Goal: Transaction & Acquisition: Purchase product/service

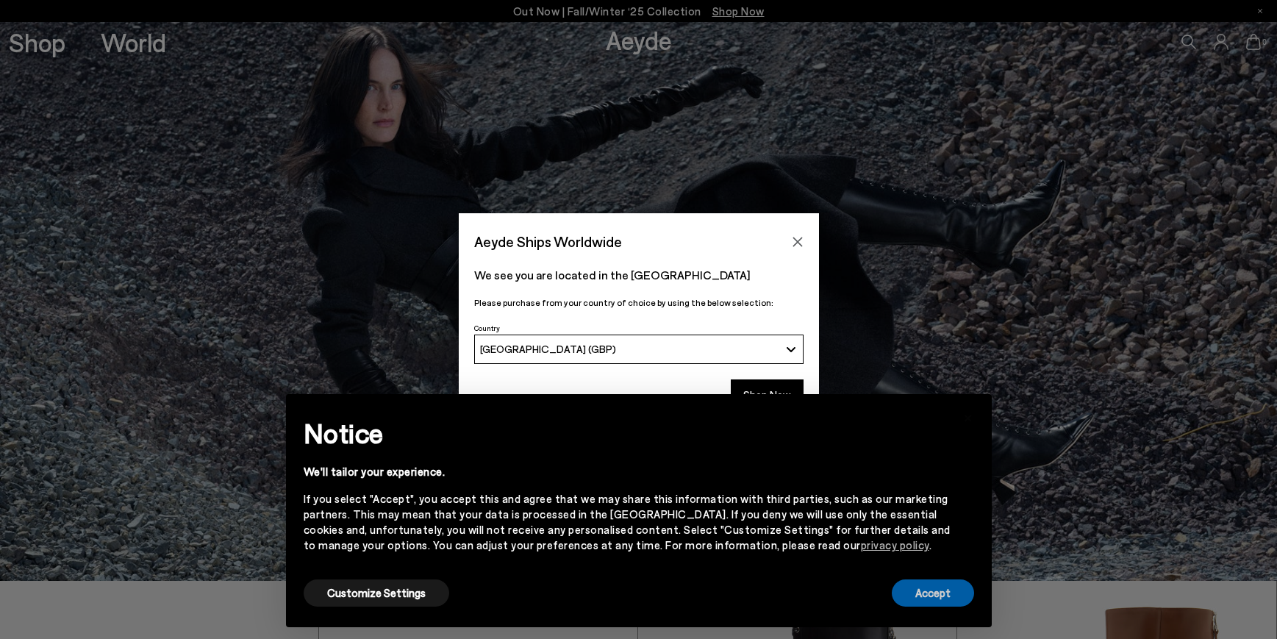
drag, startPoint x: 939, startPoint y: 602, endPoint x: 709, endPoint y: 369, distance: 327.5
click at [939, 580] on button "Accept" at bounding box center [933, 592] width 82 height 27
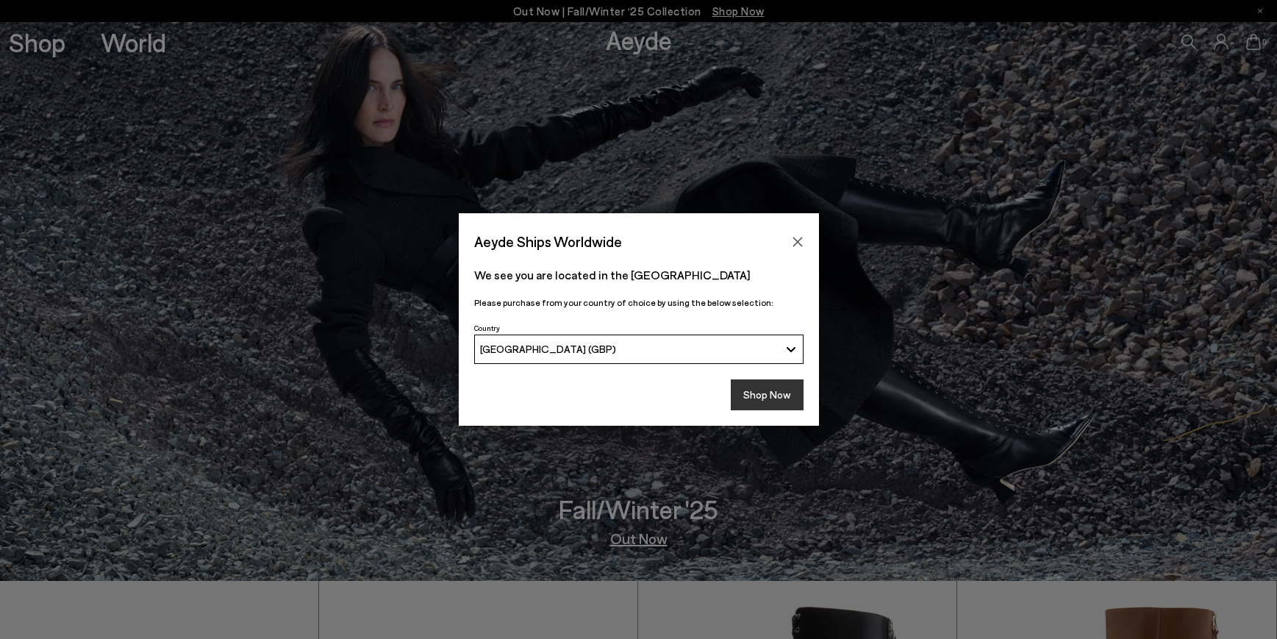
click at [770, 397] on button "Shop Now" at bounding box center [767, 394] width 73 height 31
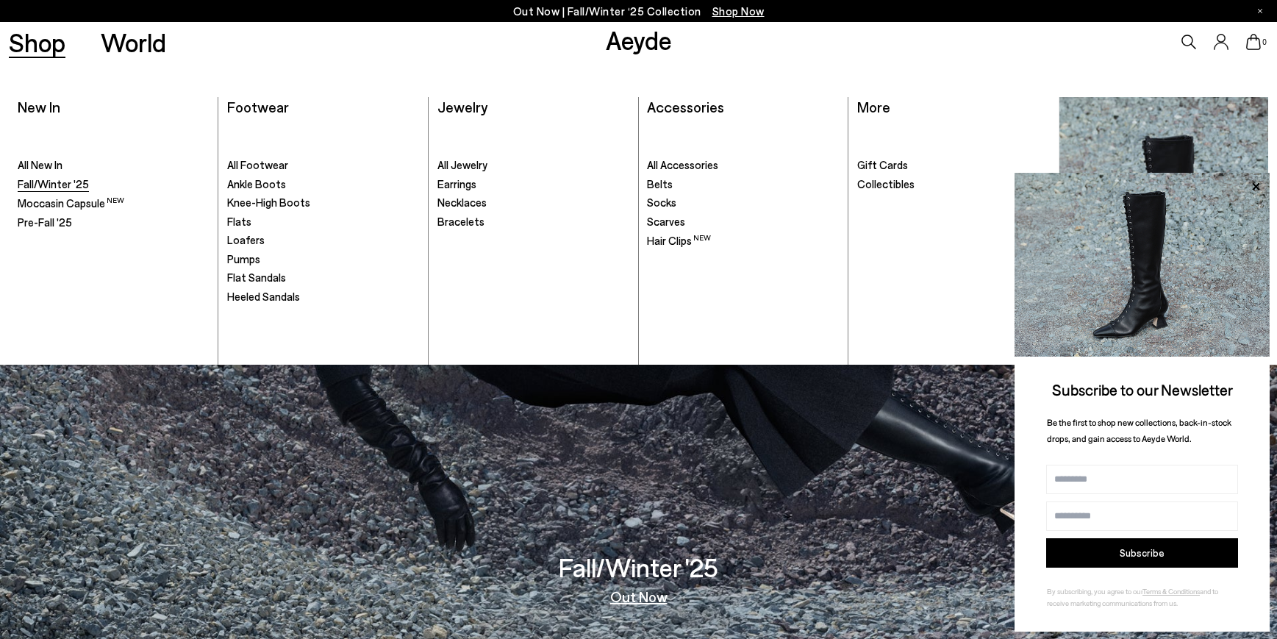
click at [55, 186] on span "Fall/Winter '25" at bounding box center [53, 183] width 71 height 13
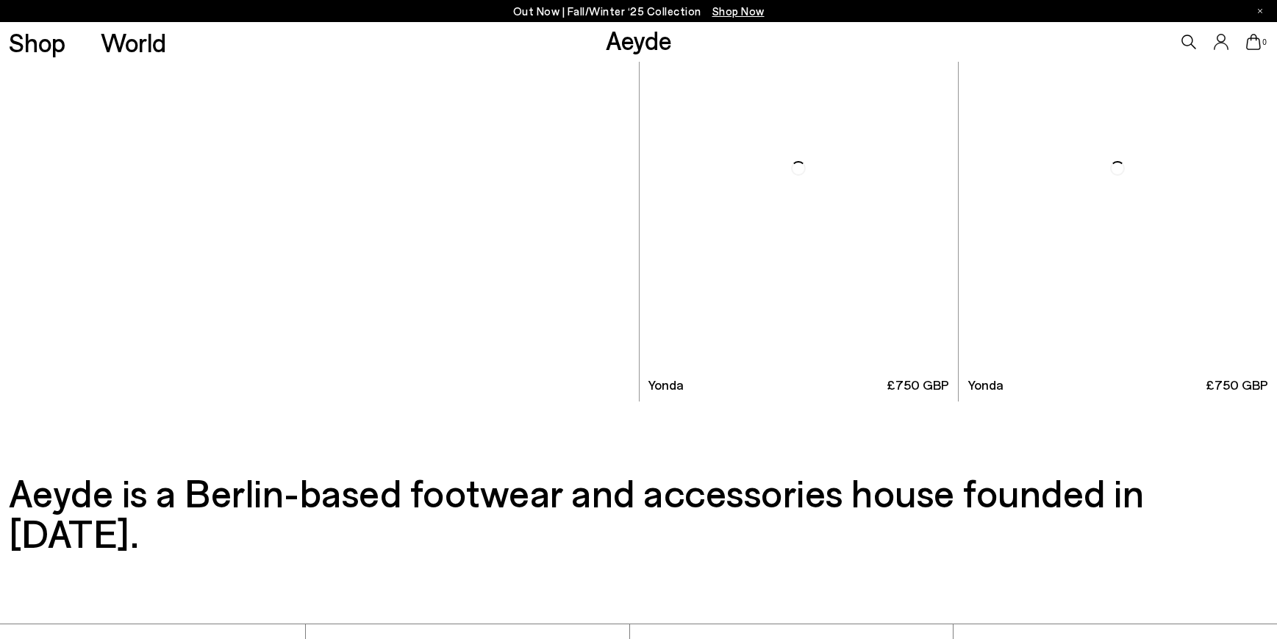
scroll to position [8550, 0]
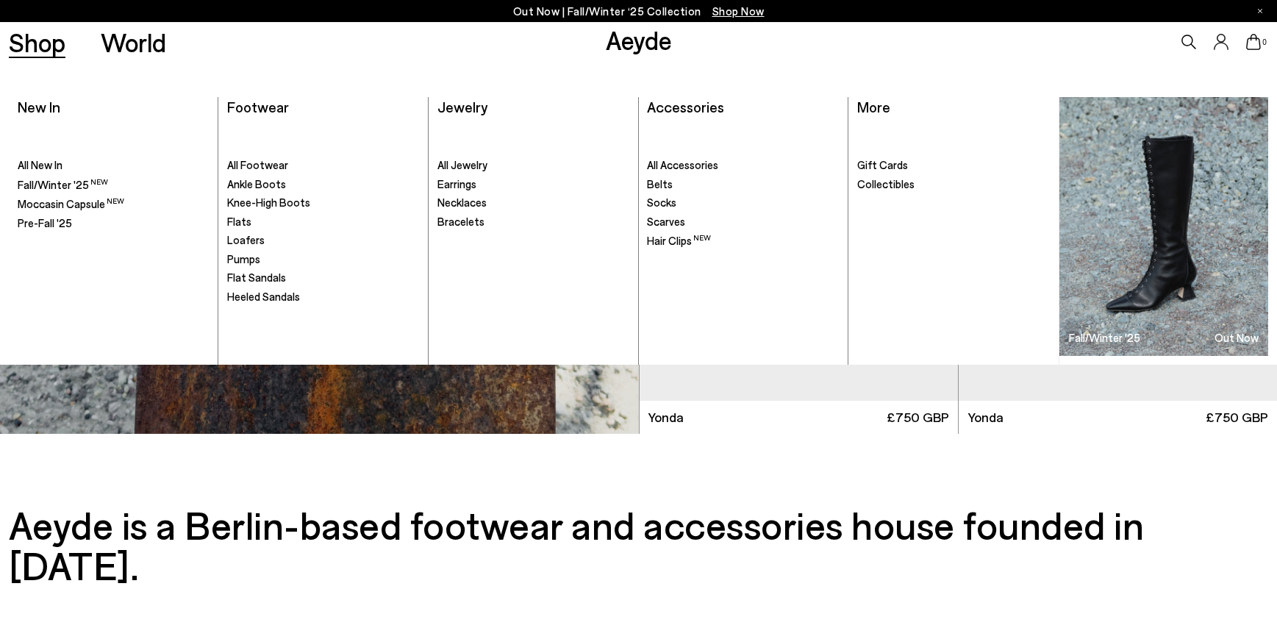
click at [32, 46] on link "Shop" at bounding box center [37, 42] width 57 height 26
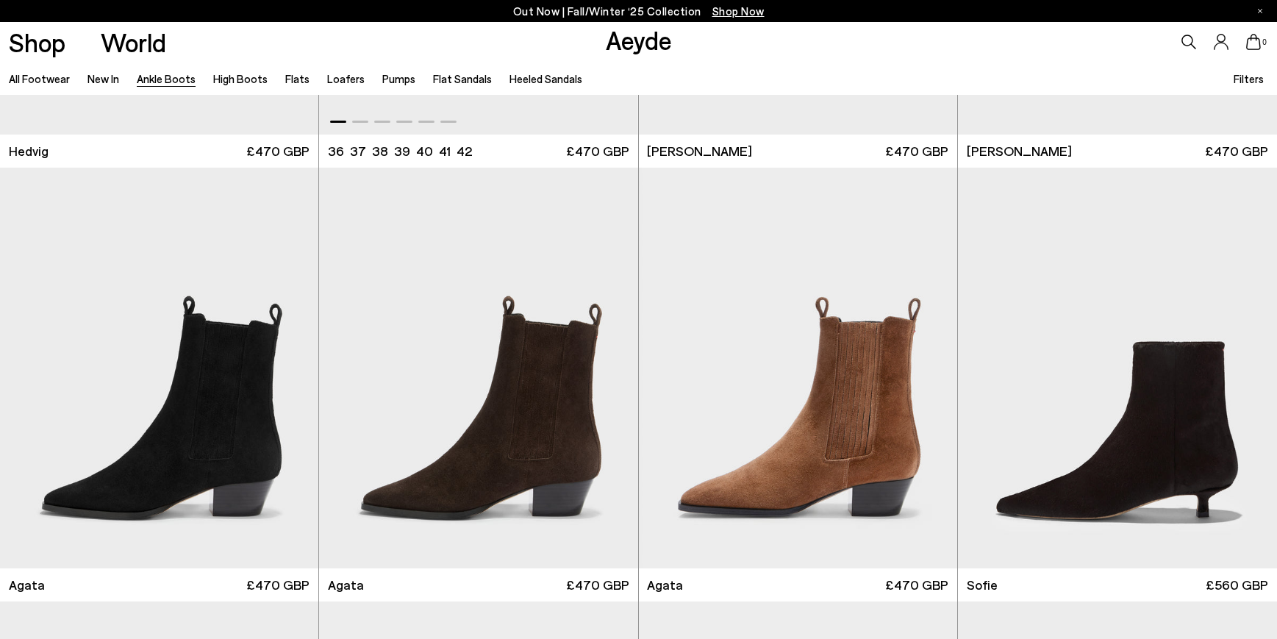
scroll to position [795, 0]
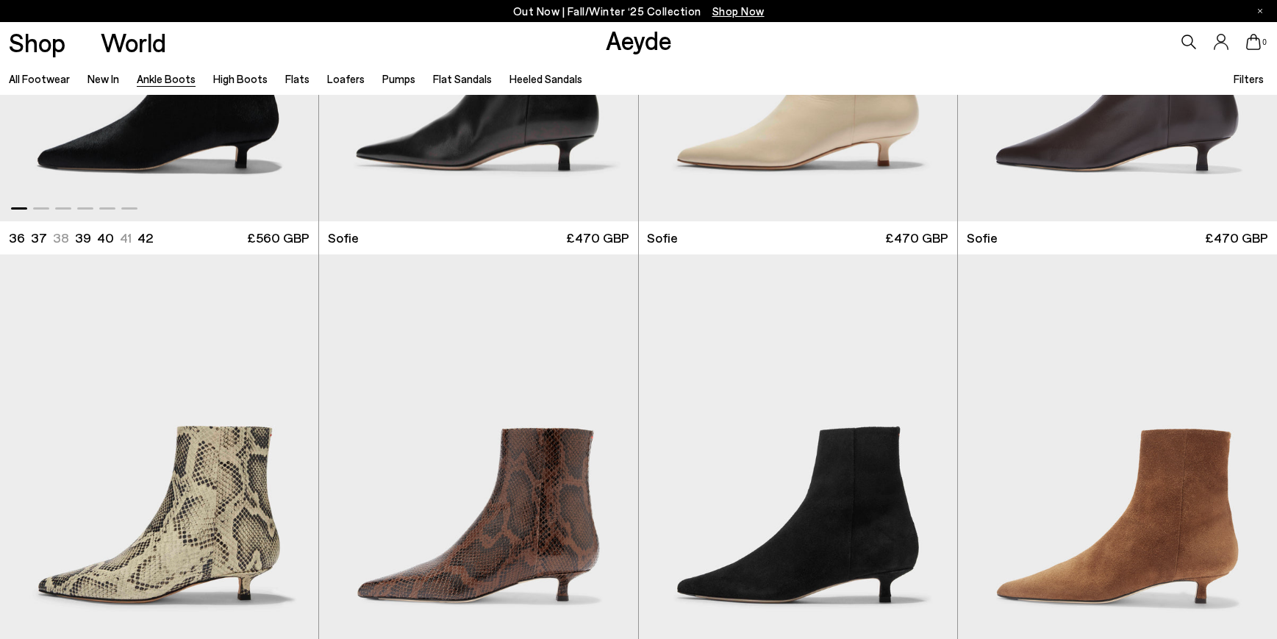
scroll to position [1587, 0]
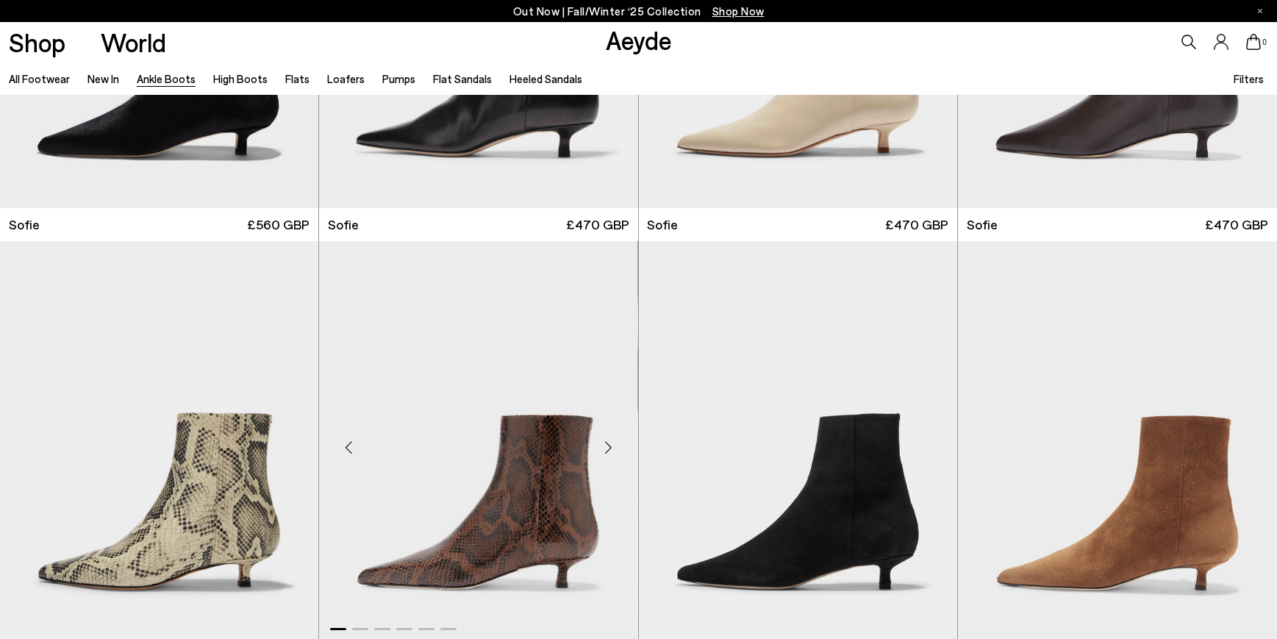
click at [608, 445] on div "Next slide" at bounding box center [609, 448] width 44 height 44
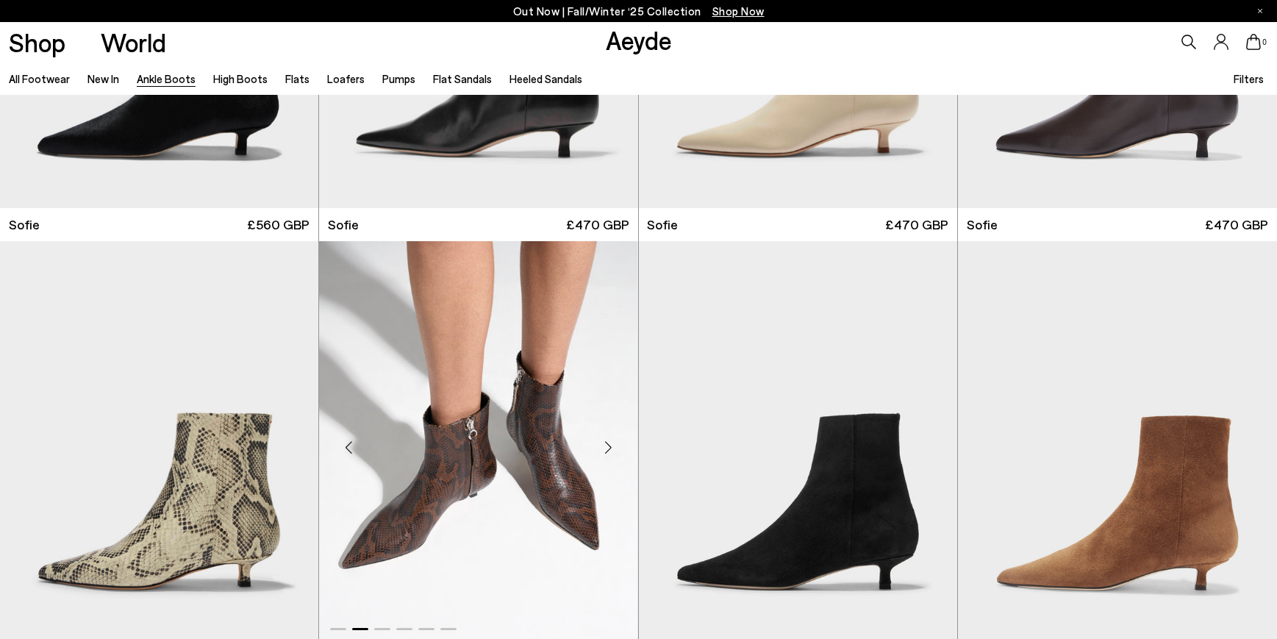
click at [609, 447] on div "Next slide" at bounding box center [609, 448] width 44 height 44
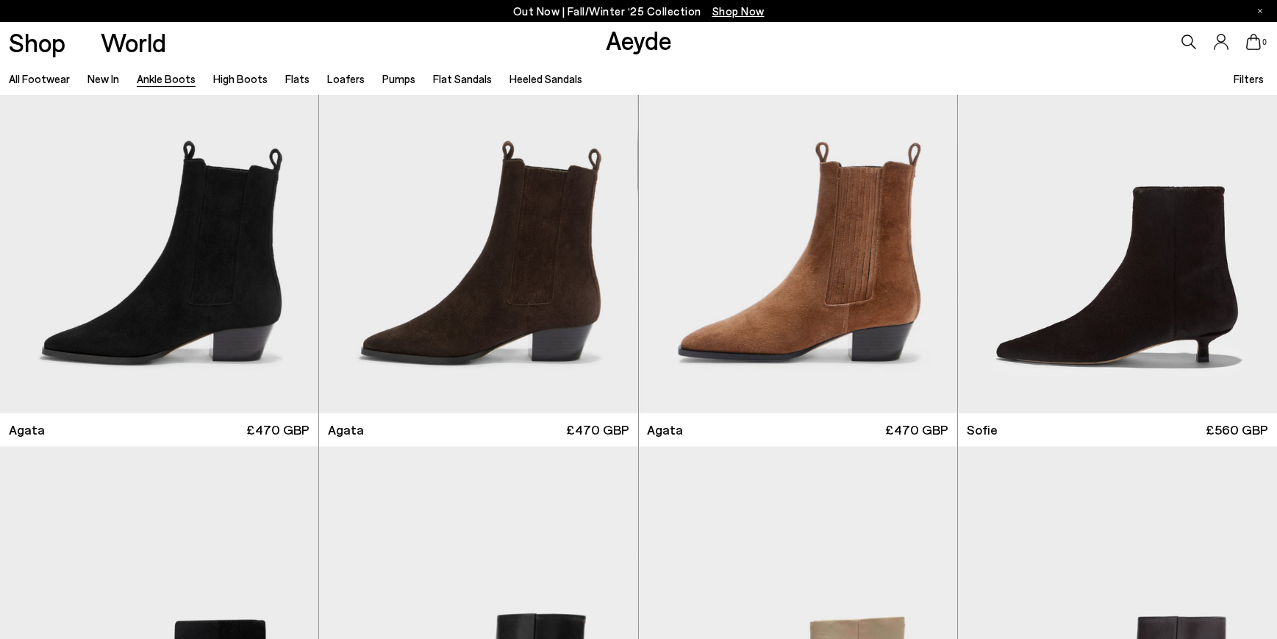
scroll to position [942, 0]
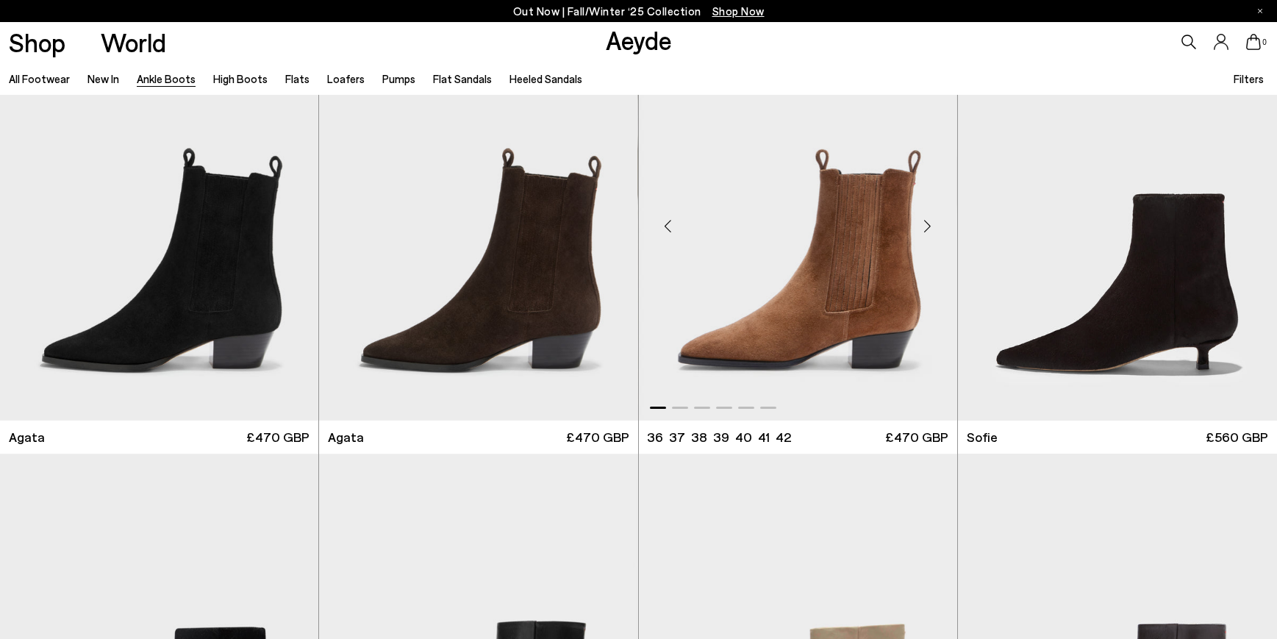
click at [926, 232] on div "Next slide" at bounding box center [928, 226] width 44 height 44
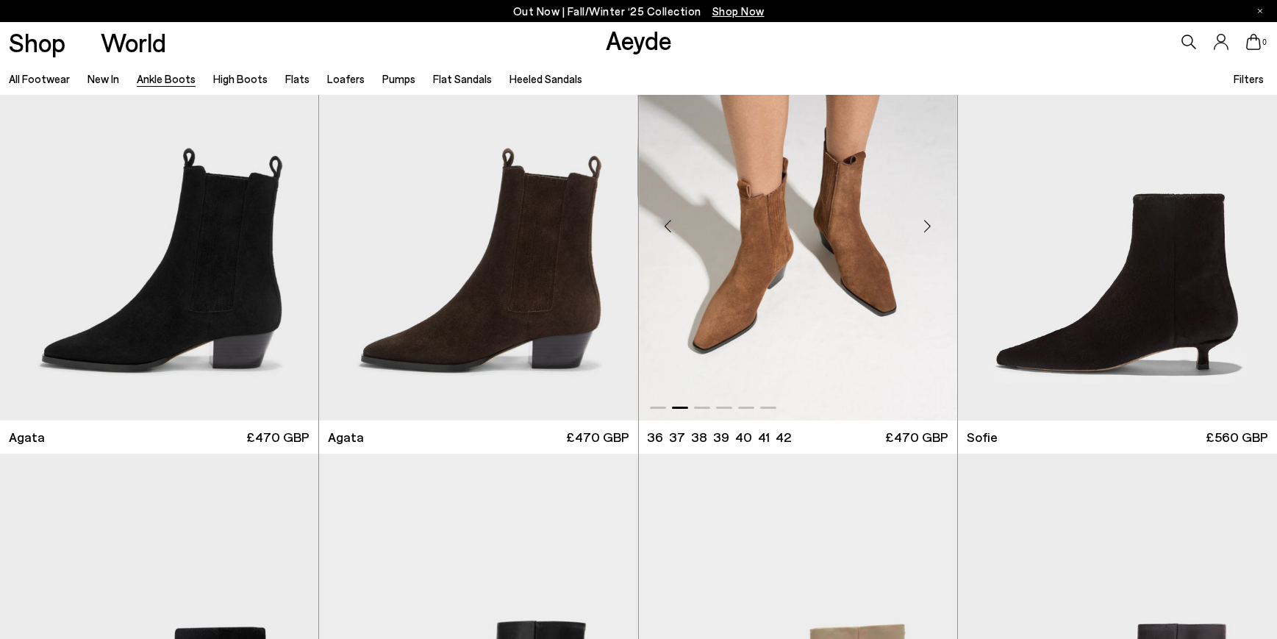
click at [928, 228] on div "Next slide" at bounding box center [928, 226] width 44 height 44
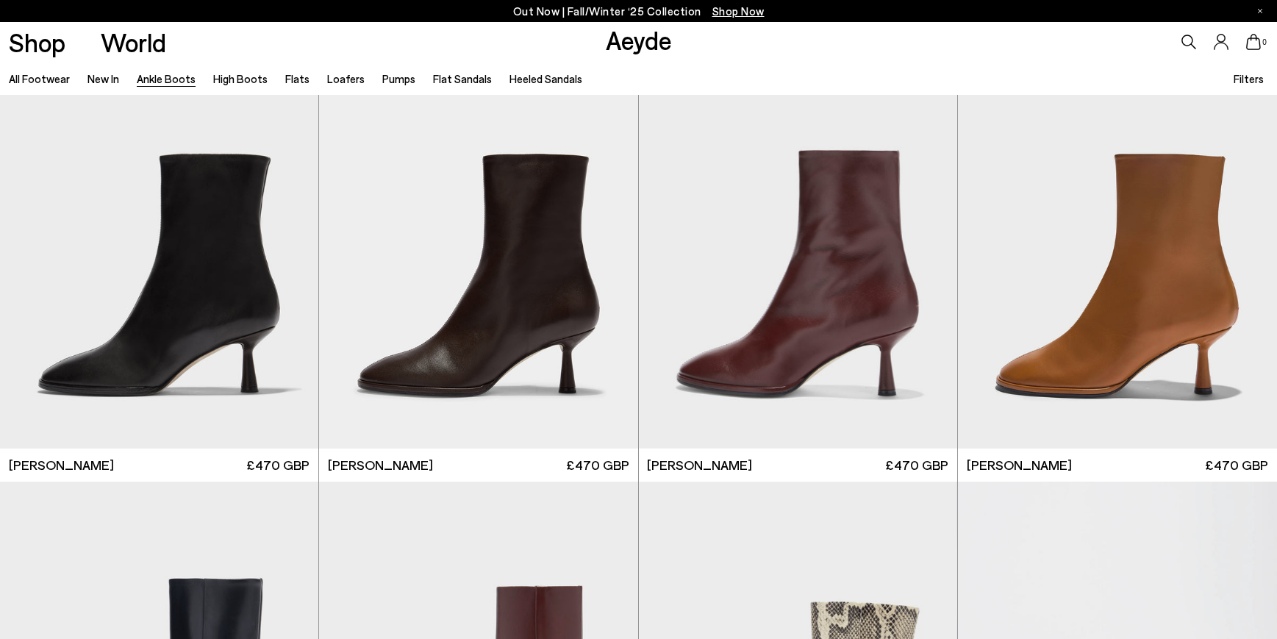
scroll to position [7847, 0]
click at [607, 256] on div "Next slide" at bounding box center [609, 255] width 44 height 44
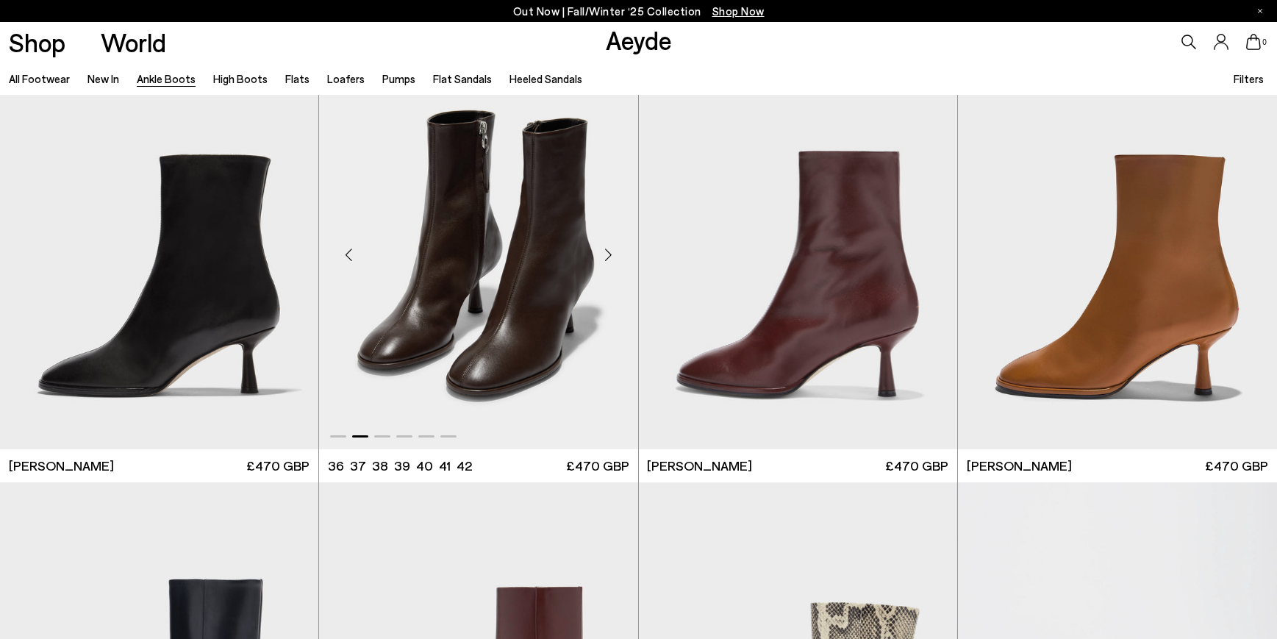
click at [607, 254] on div "Next slide" at bounding box center [609, 255] width 44 height 44
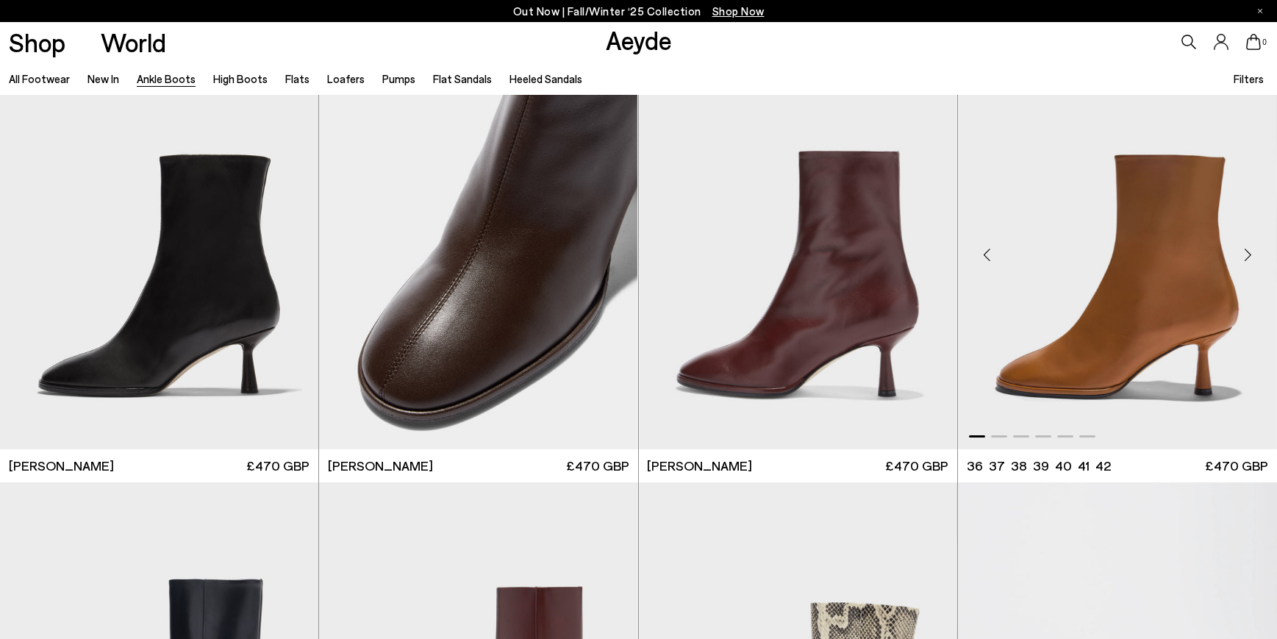
click at [1247, 258] on div "Next slide" at bounding box center [1247, 255] width 44 height 44
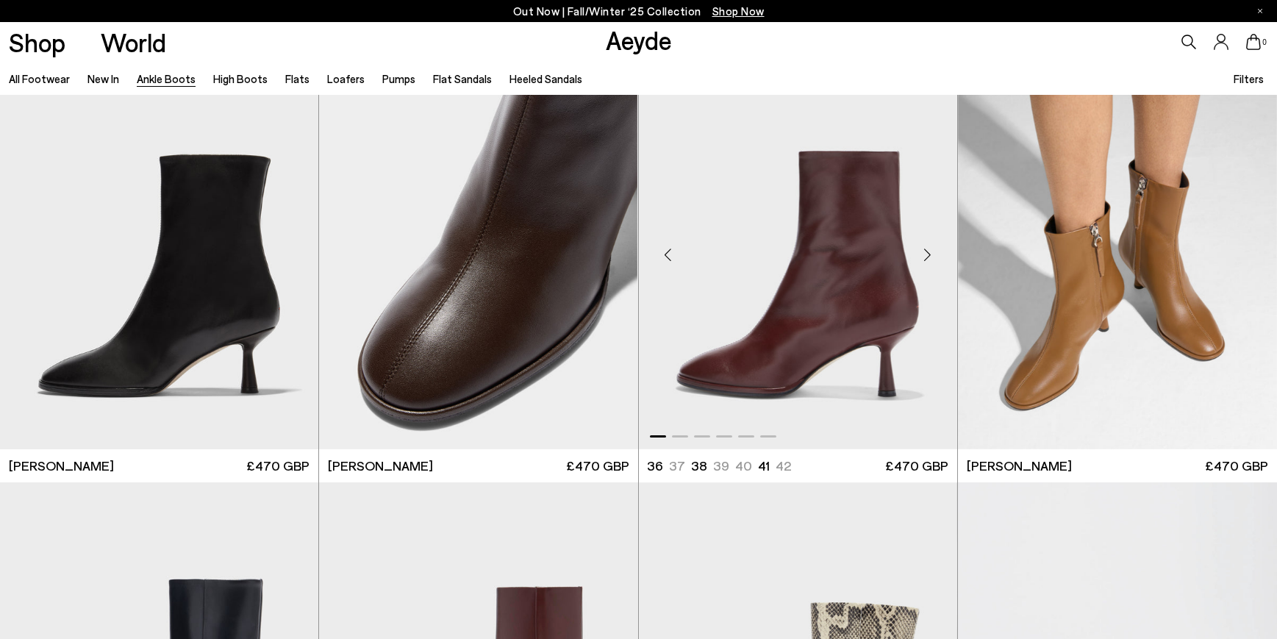
click at [928, 252] on div "Next slide" at bounding box center [928, 255] width 44 height 44
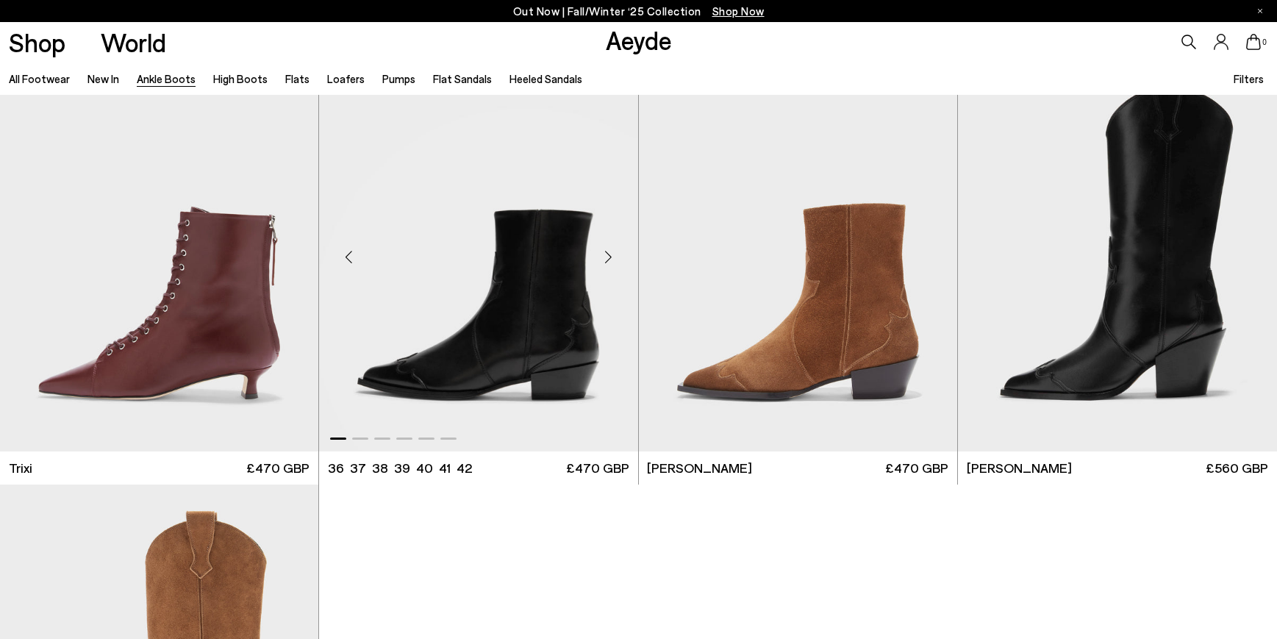
scroll to position [8730, 0]
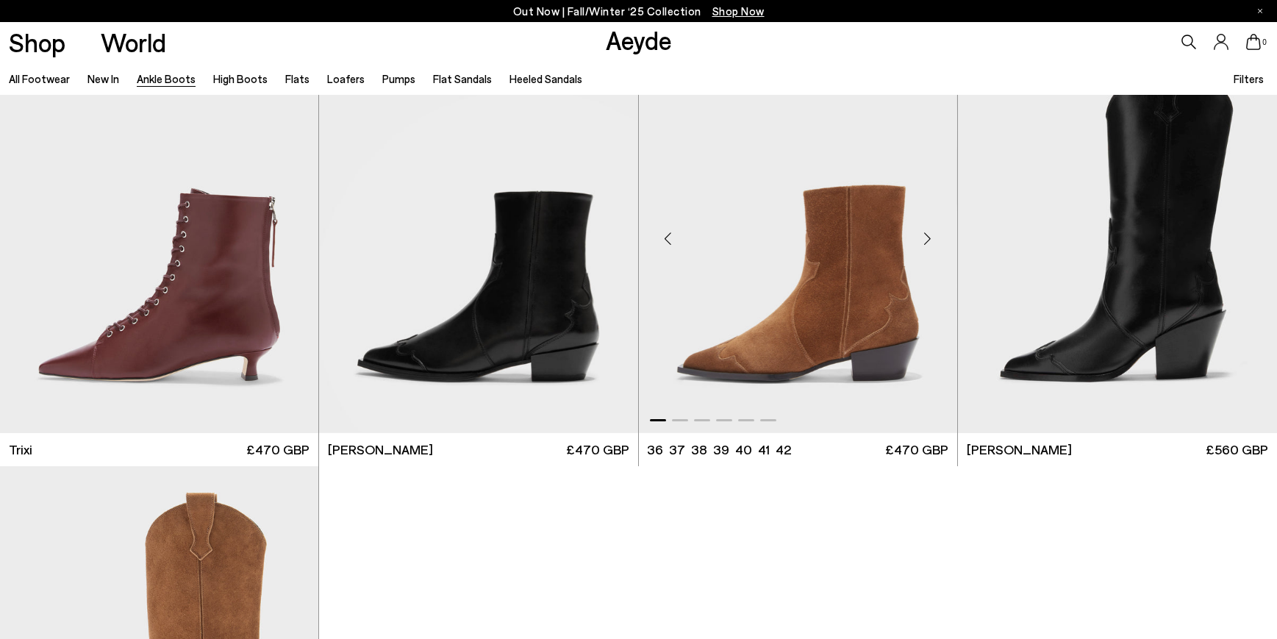
click at [670, 237] on div "Previous slide" at bounding box center [668, 239] width 44 height 44
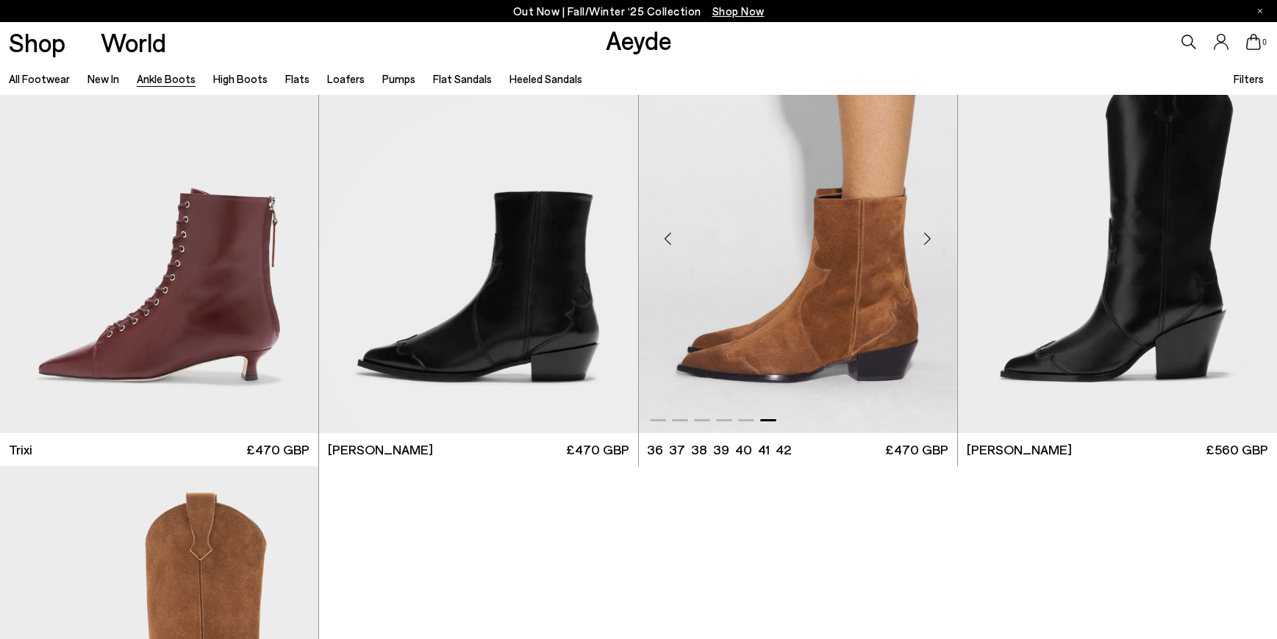
click at [665, 241] on div "Previous slide" at bounding box center [668, 239] width 44 height 44
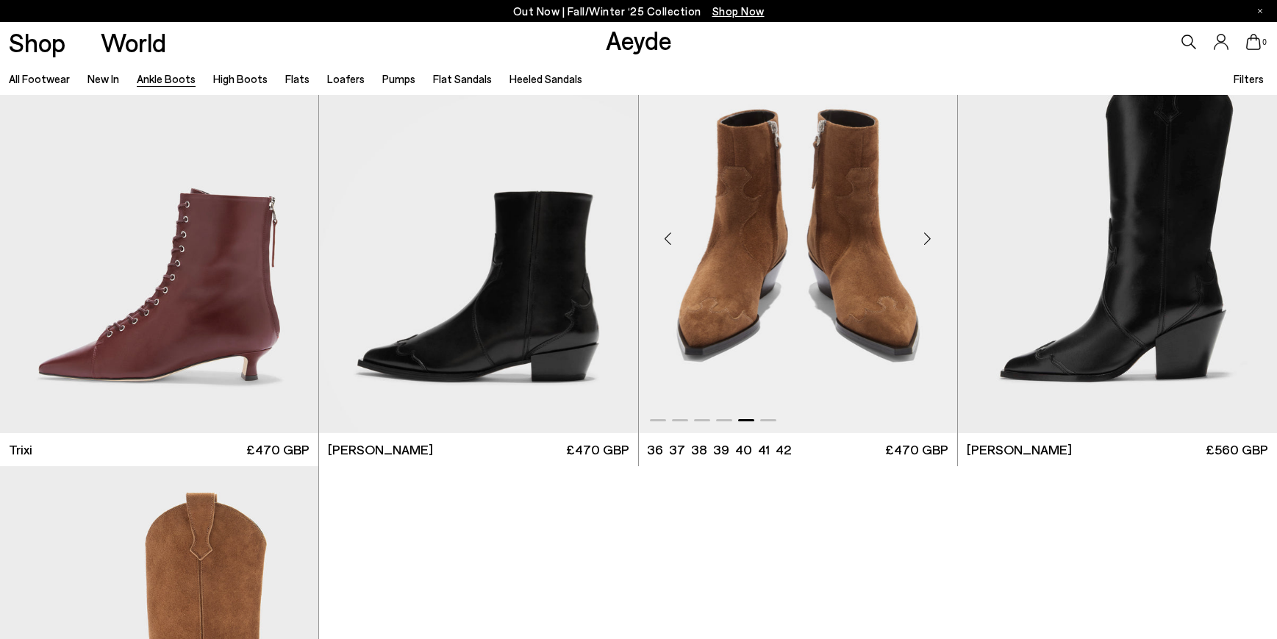
click at [670, 242] on div "Previous slide" at bounding box center [668, 239] width 44 height 44
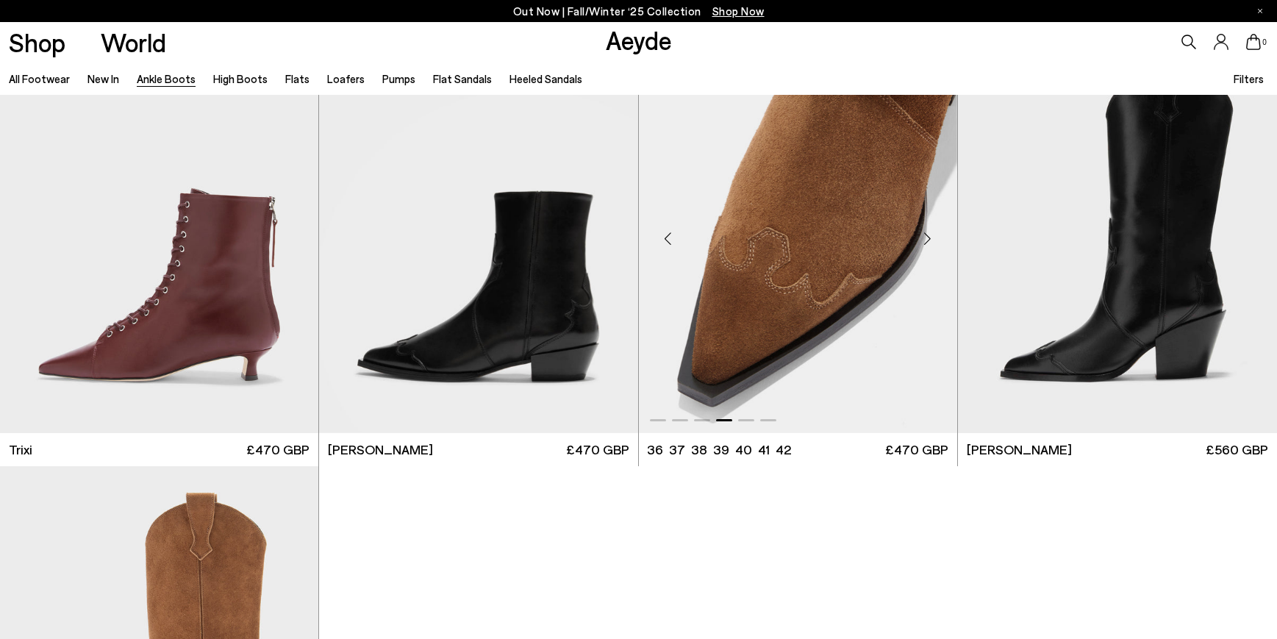
click at [669, 239] on div "Previous slide" at bounding box center [668, 239] width 44 height 44
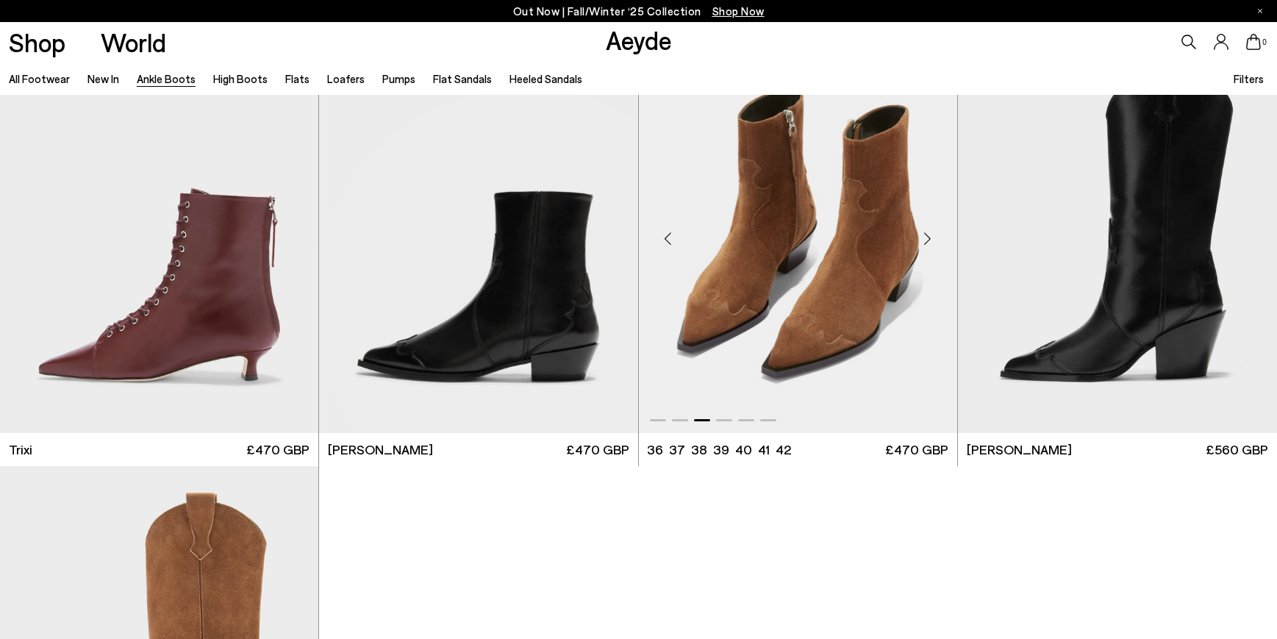
click at [667, 239] on div "Previous slide" at bounding box center [668, 239] width 44 height 44
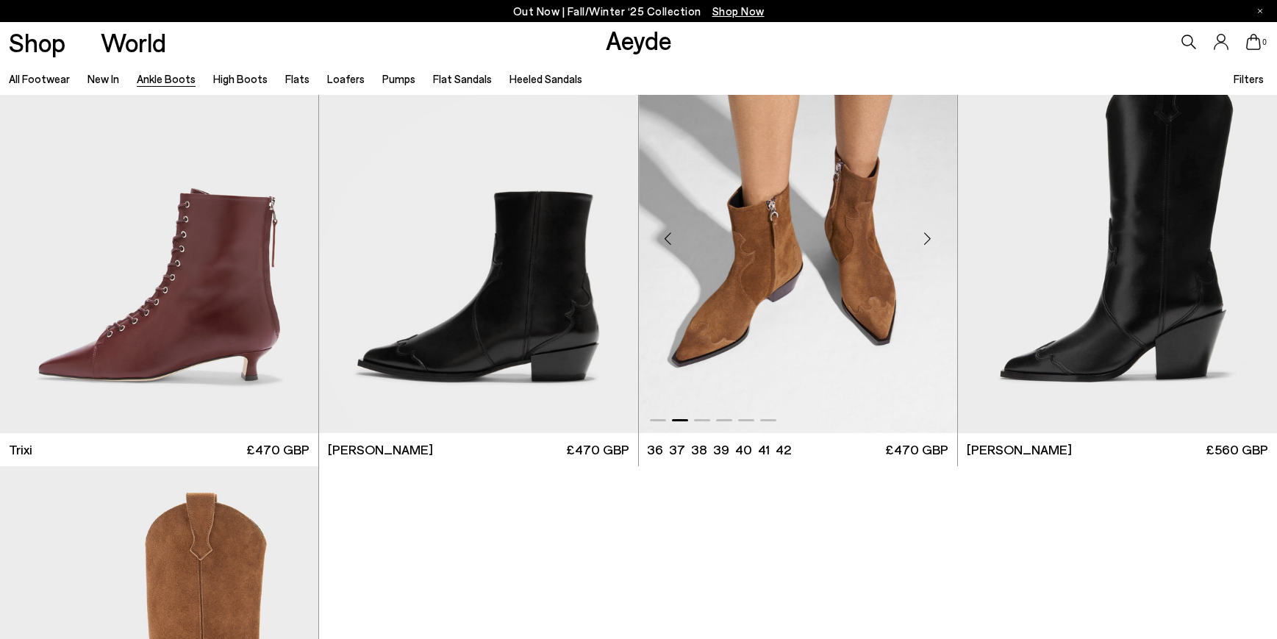
click at [666, 239] on div "Previous slide" at bounding box center [668, 239] width 44 height 44
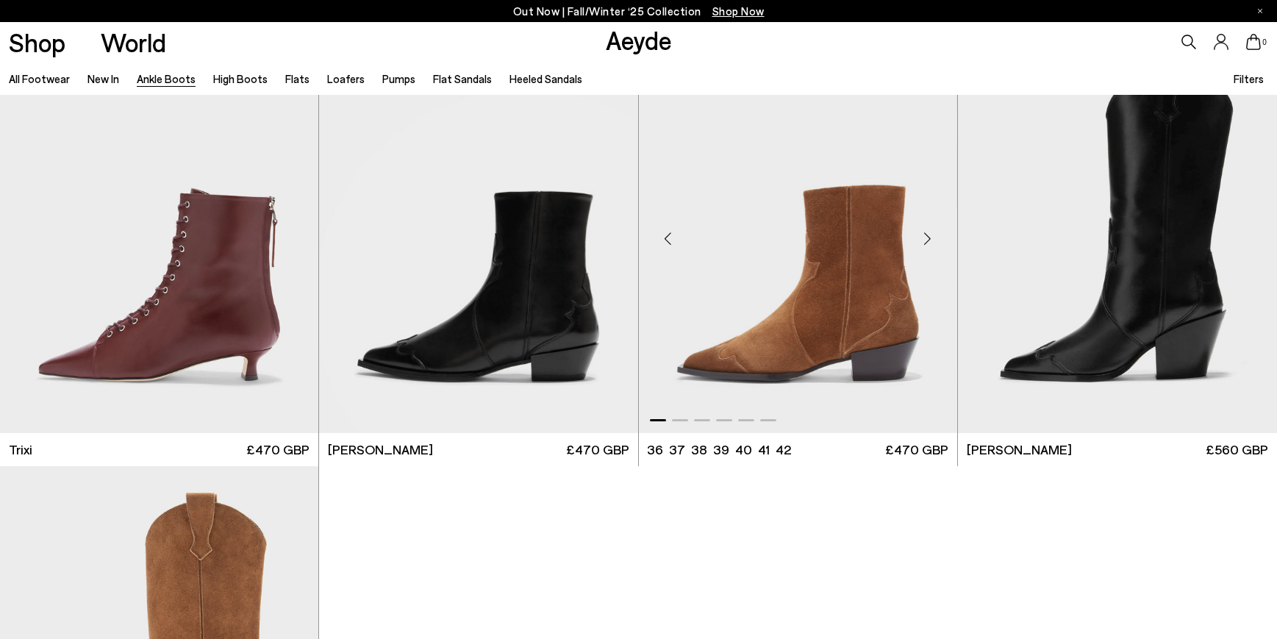
click at [666, 238] on div "Previous slide" at bounding box center [668, 239] width 44 height 44
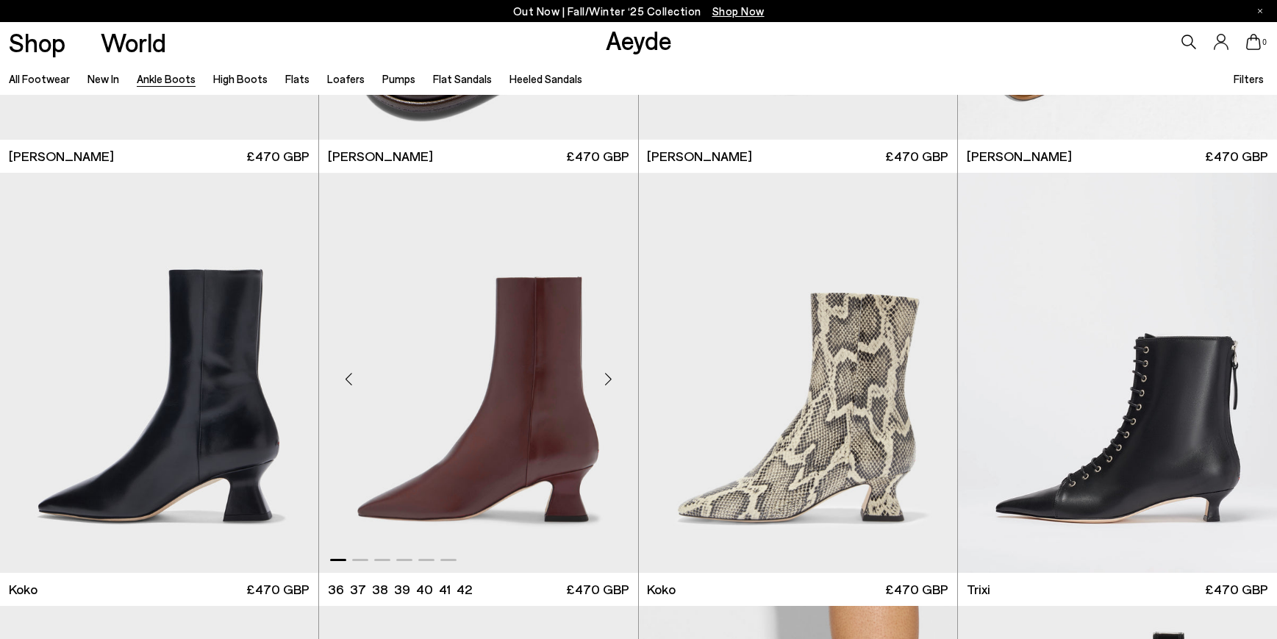
scroll to position [8156, 0]
click at [933, 376] on div "Next slide" at bounding box center [928, 379] width 44 height 44
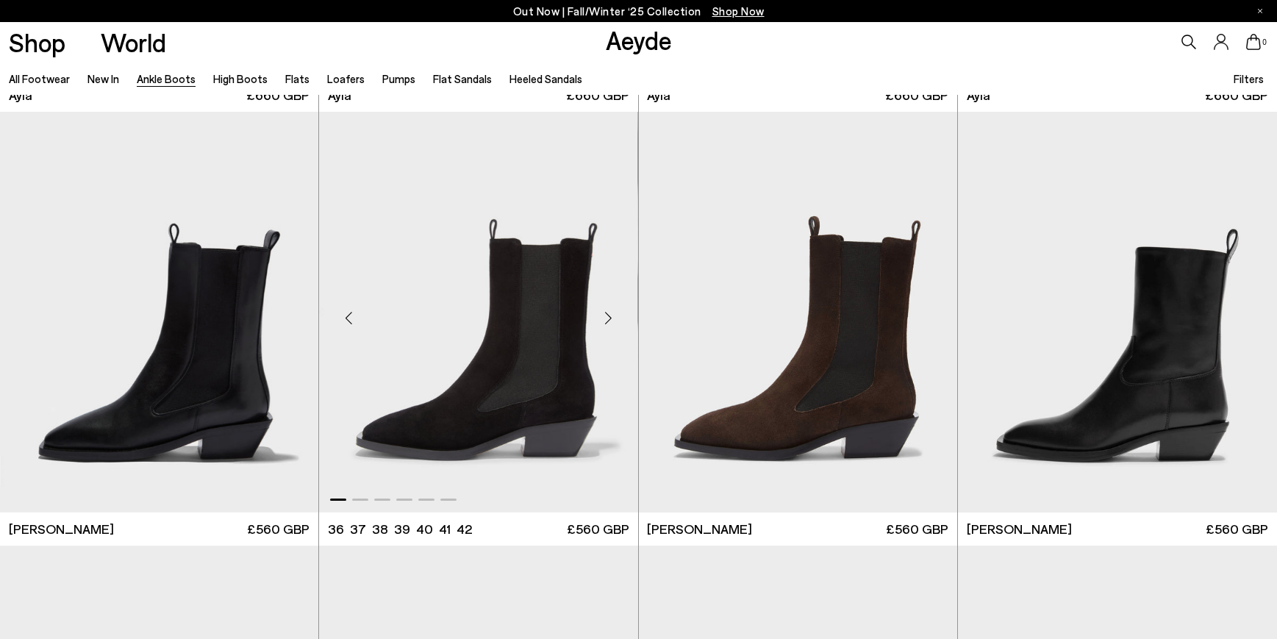
scroll to position [5175, 0]
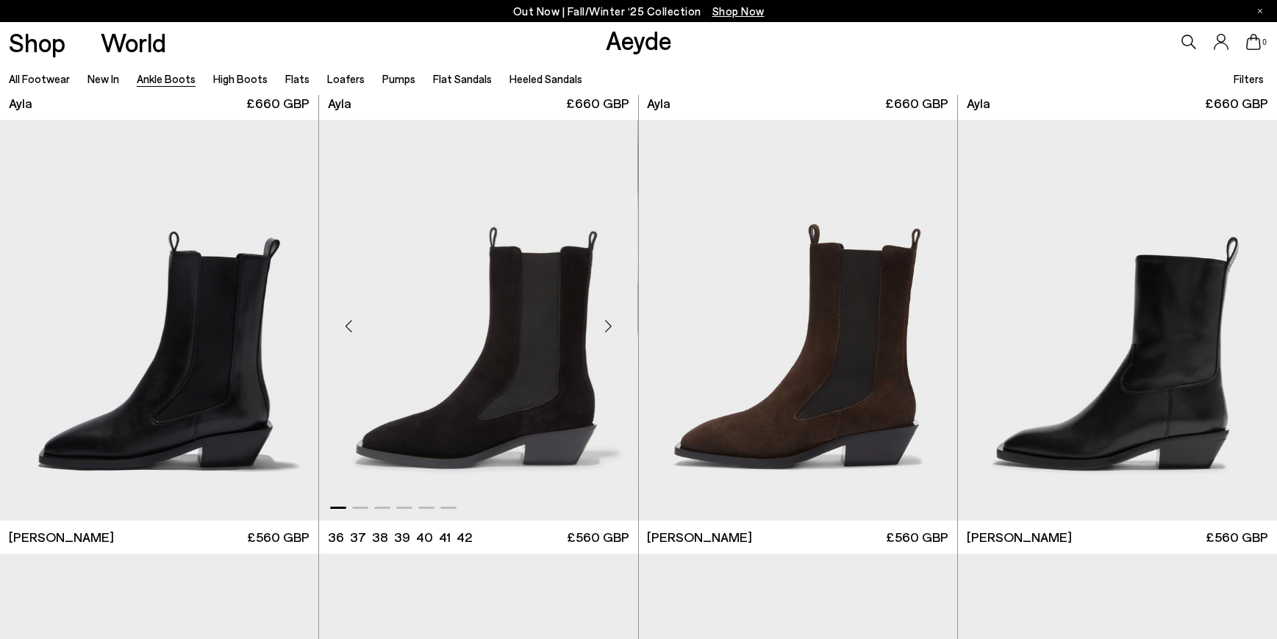
click at [608, 330] on div "Next slide" at bounding box center [609, 326] width 44 height 44
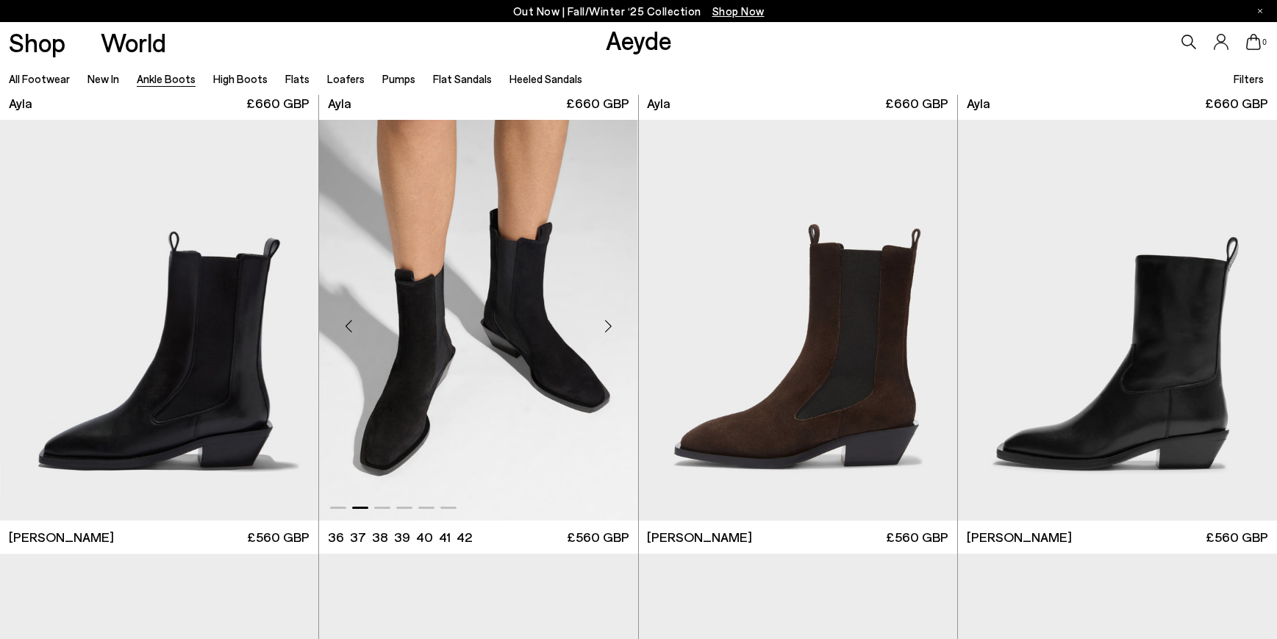
click at [608, 330] on div "Next slide" at bounding box center [609, 326] width 44 height 44
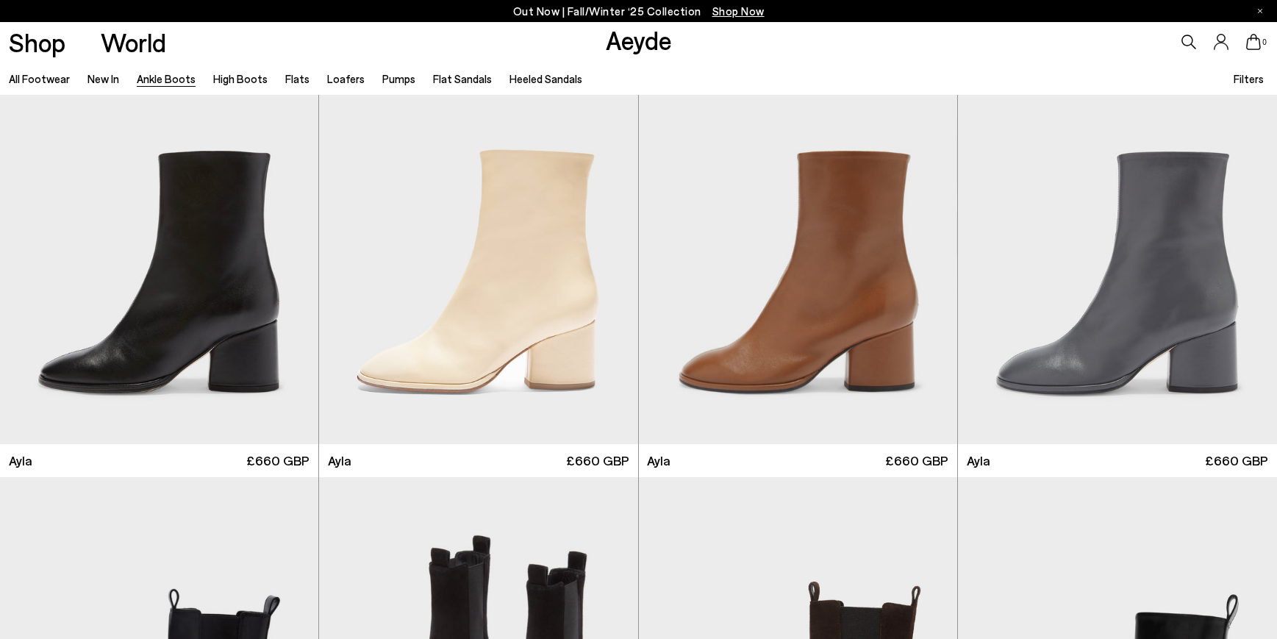
scroll to position [4814, 0]
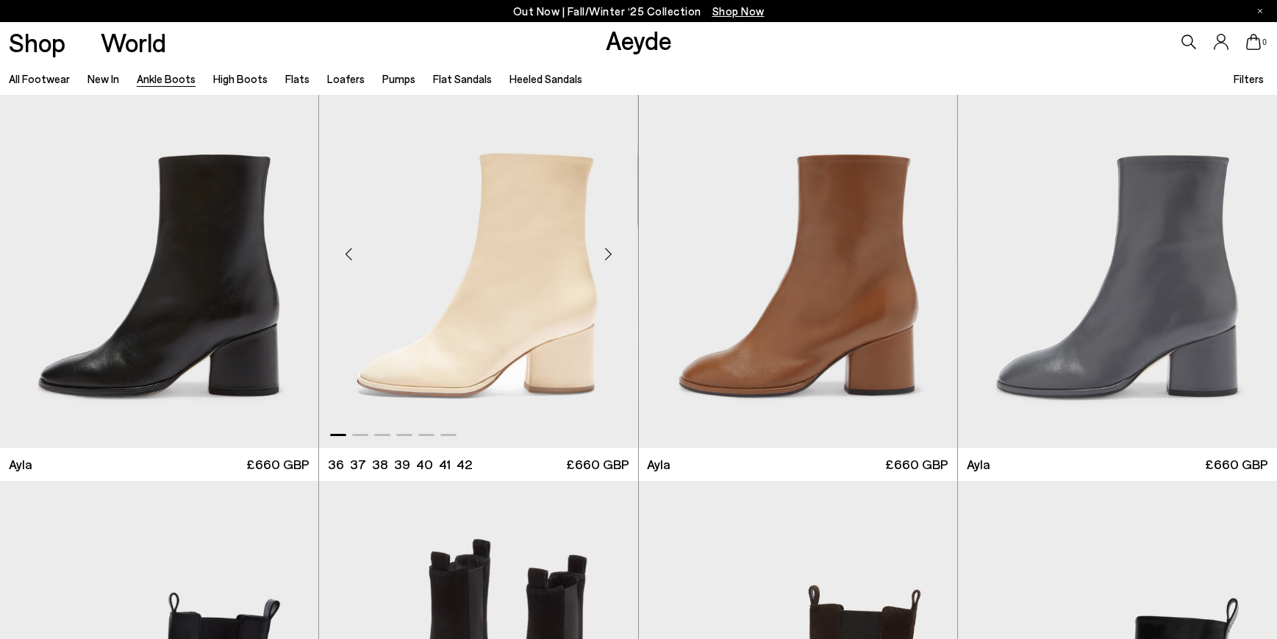
click at [605, 259] on div "Next slide" at bounding box center [609, 254] width 44 height 44
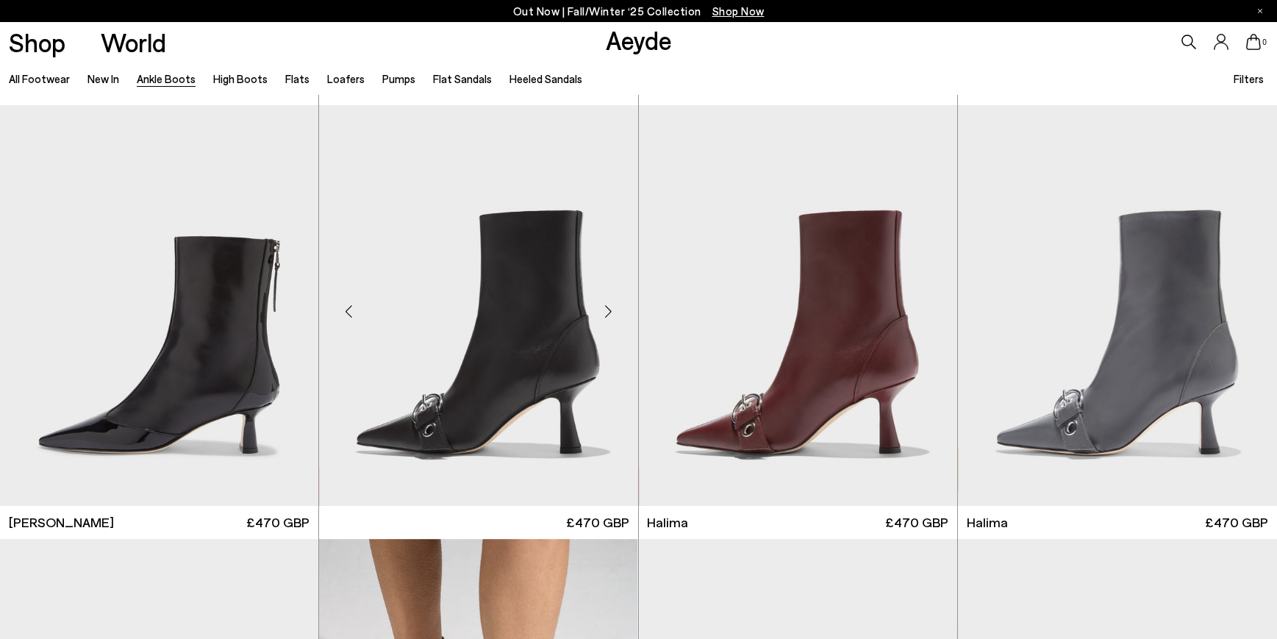
scroll to position [4323, 0]
click at [607, 313] on div "Next slide" at bounding box center [609, 312] width 44 height 44
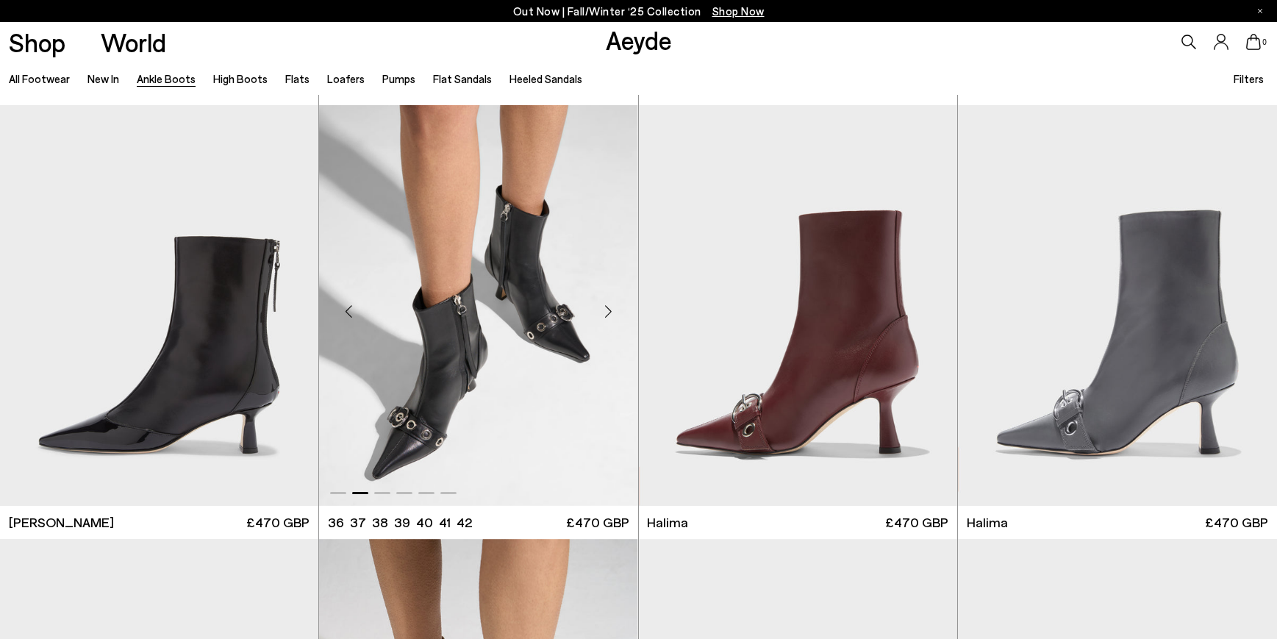
click at [608, 315] on div "Next slide" at bounding box center [609, 312] width 44 height 44
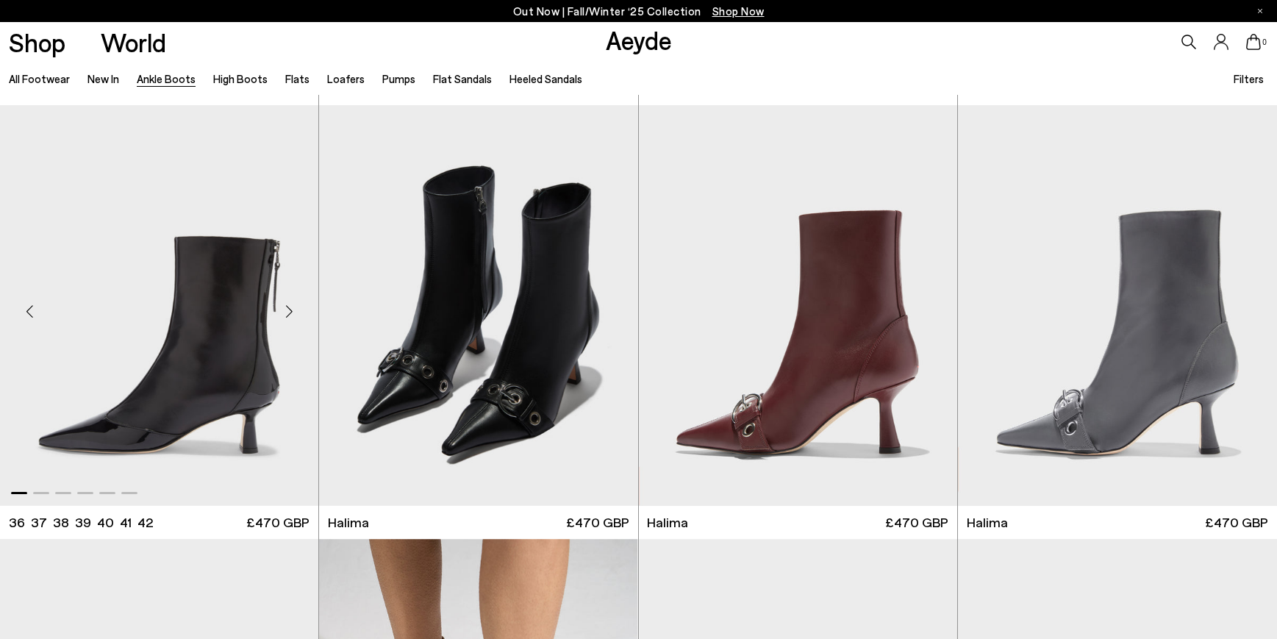
click at [292, 308] on div "Next slide" at bounding box center [289, 312] width 44 height 44
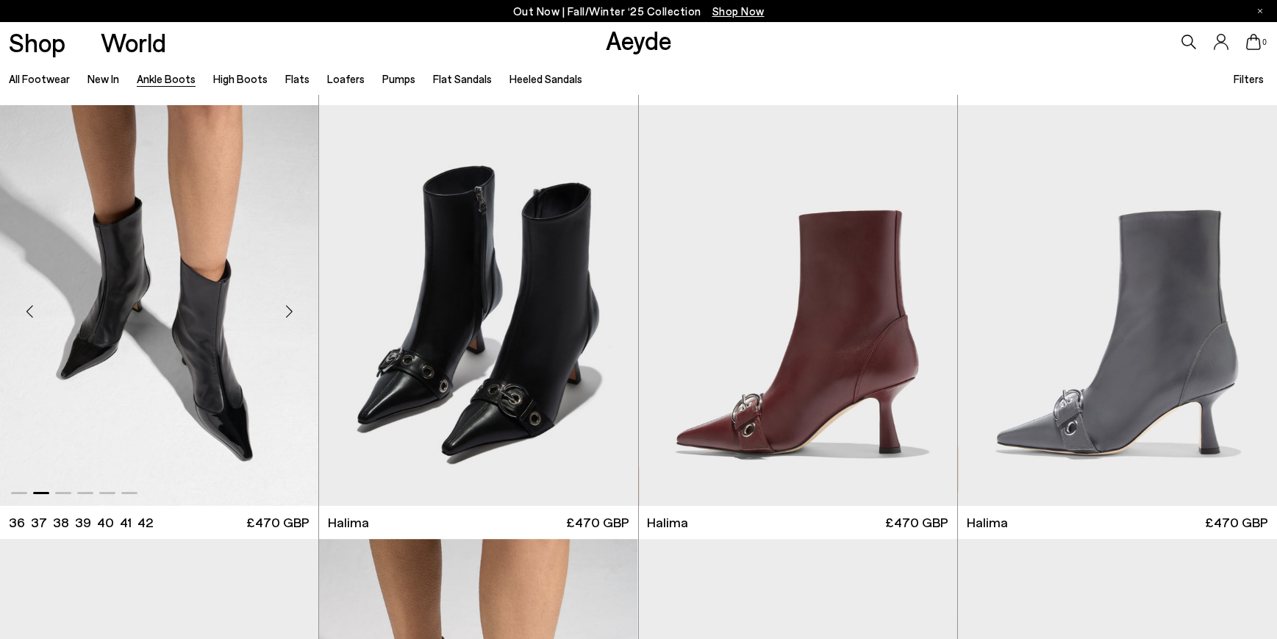
click at [290, 311] on div "Next slide" at bounding box center [289, 312] width 44 height 44
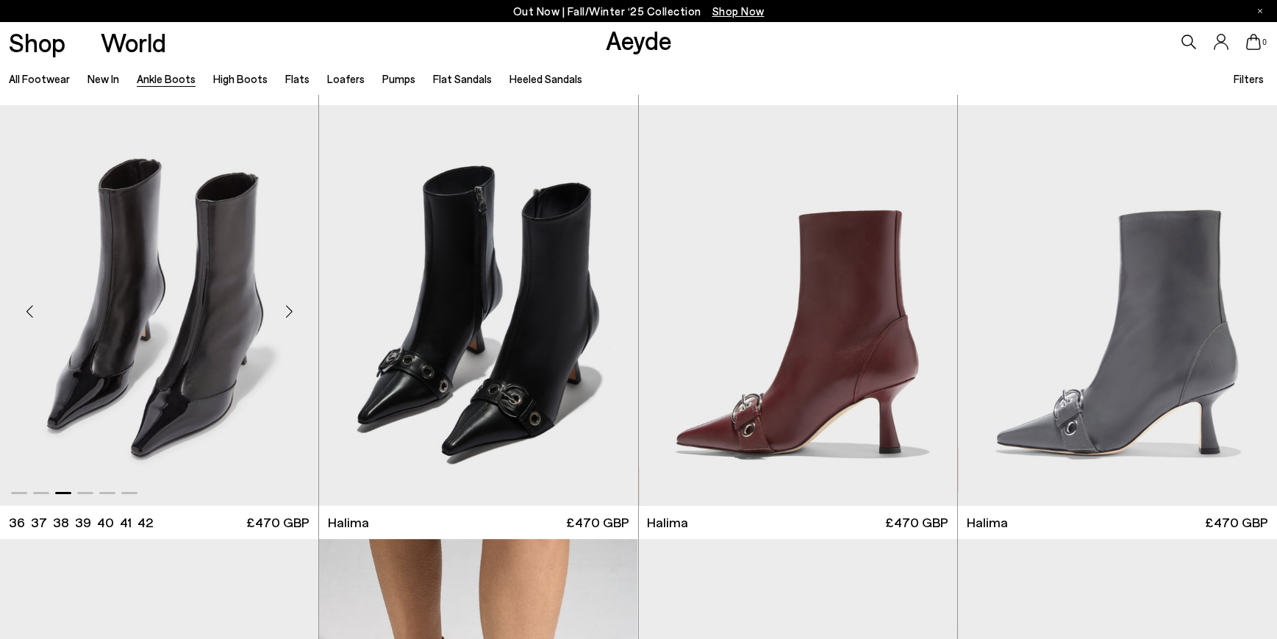
click at [288, 311] on div "Next slide" at bounding box center [289, 312] width 44 height 44
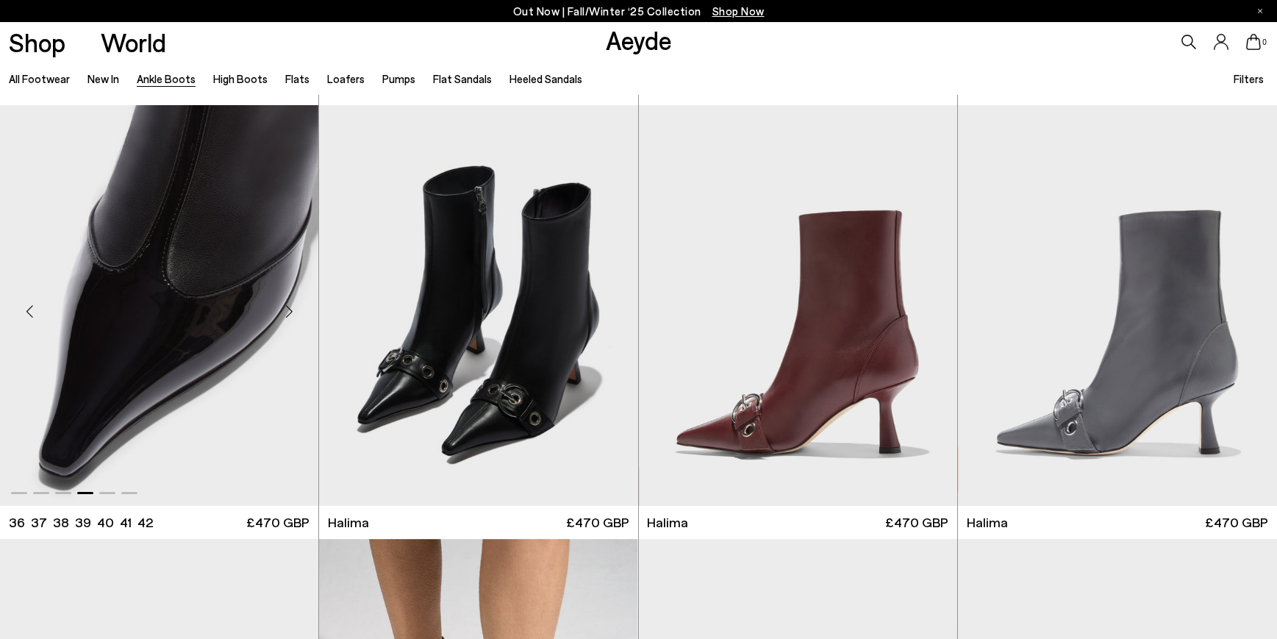
click at [290, 312] on div "Next slide" at bounding box center [289, 312] width 44 height 44
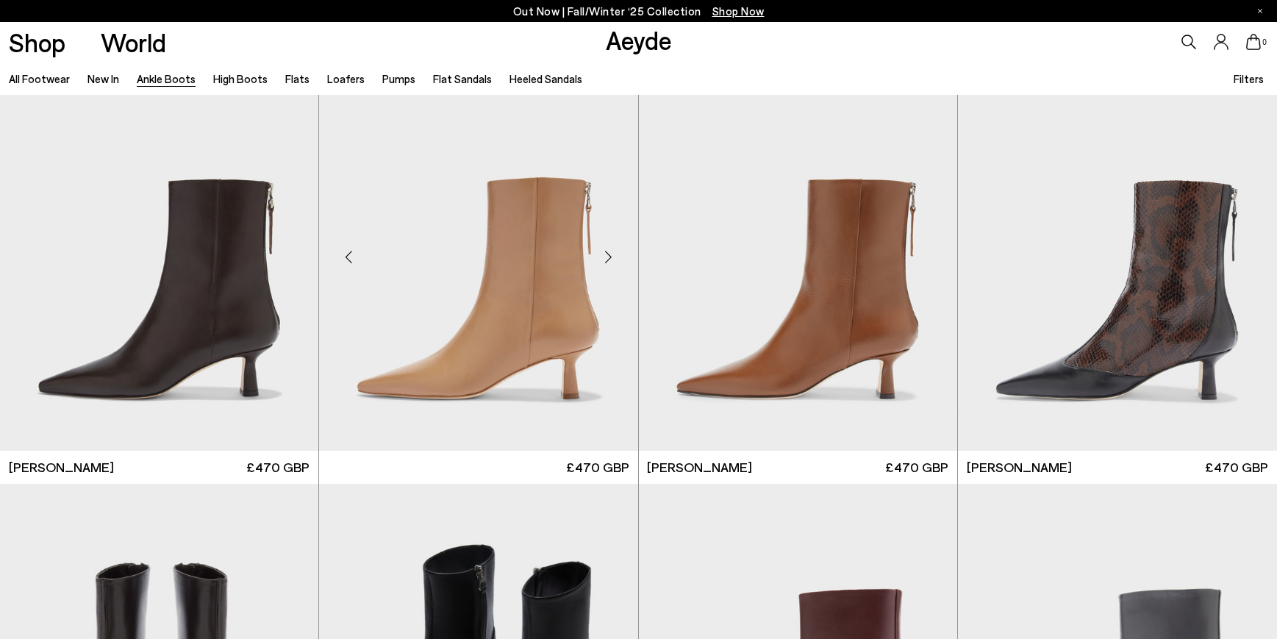
scroll to position [3945, 0]
click at [610, 254] on div "Next slide" at bounding box center [609, 257] width 44 height 44
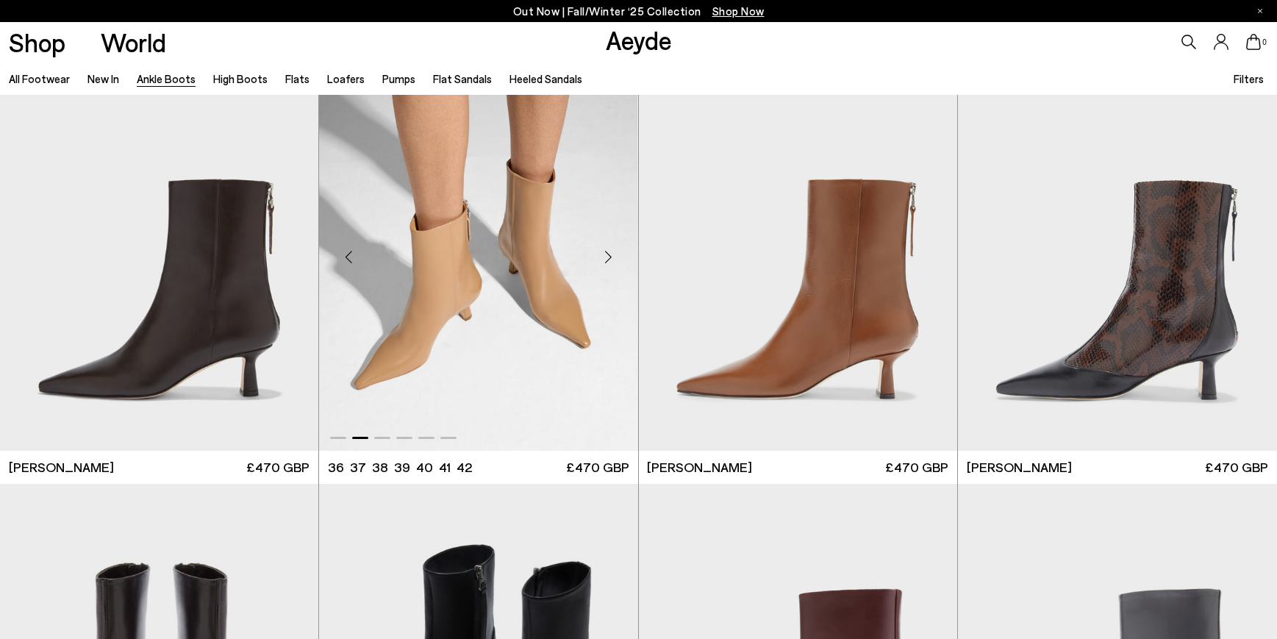
click at [608, 261] on div "Next slide" at bounding box center [609, 257] width 44 height 44
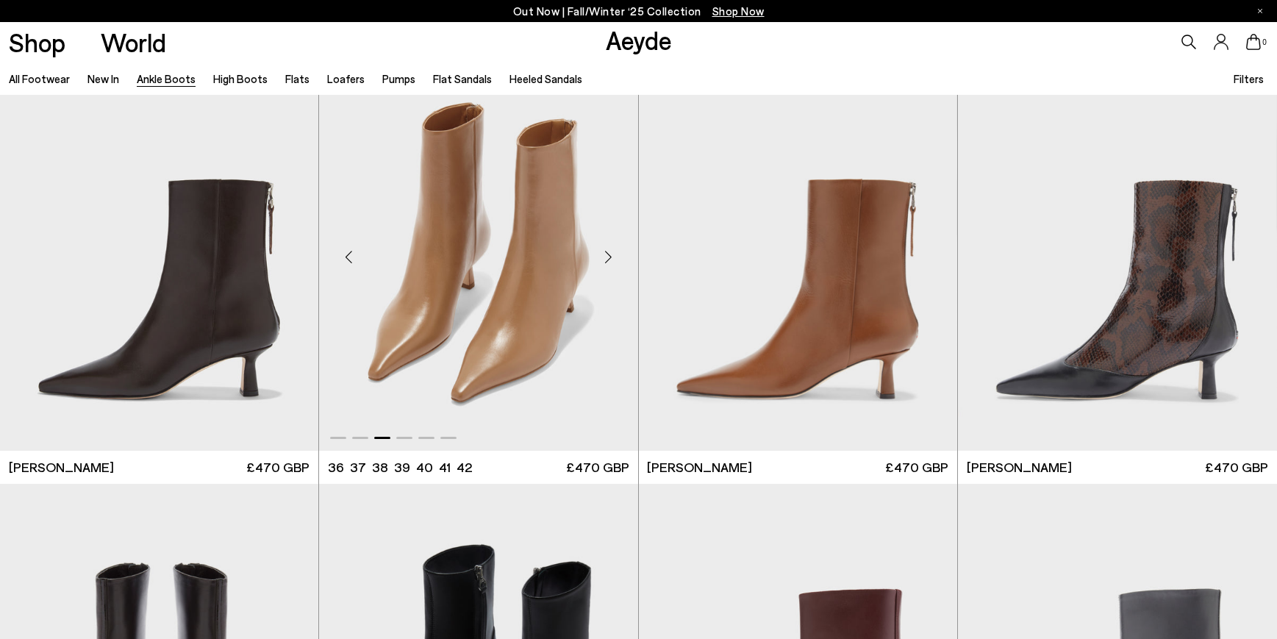
click at [608, 259] on div "Next slide" at bounding box center [609, 257] width 44 height 44
